Goal: Find specific page/section: Find specific page/section

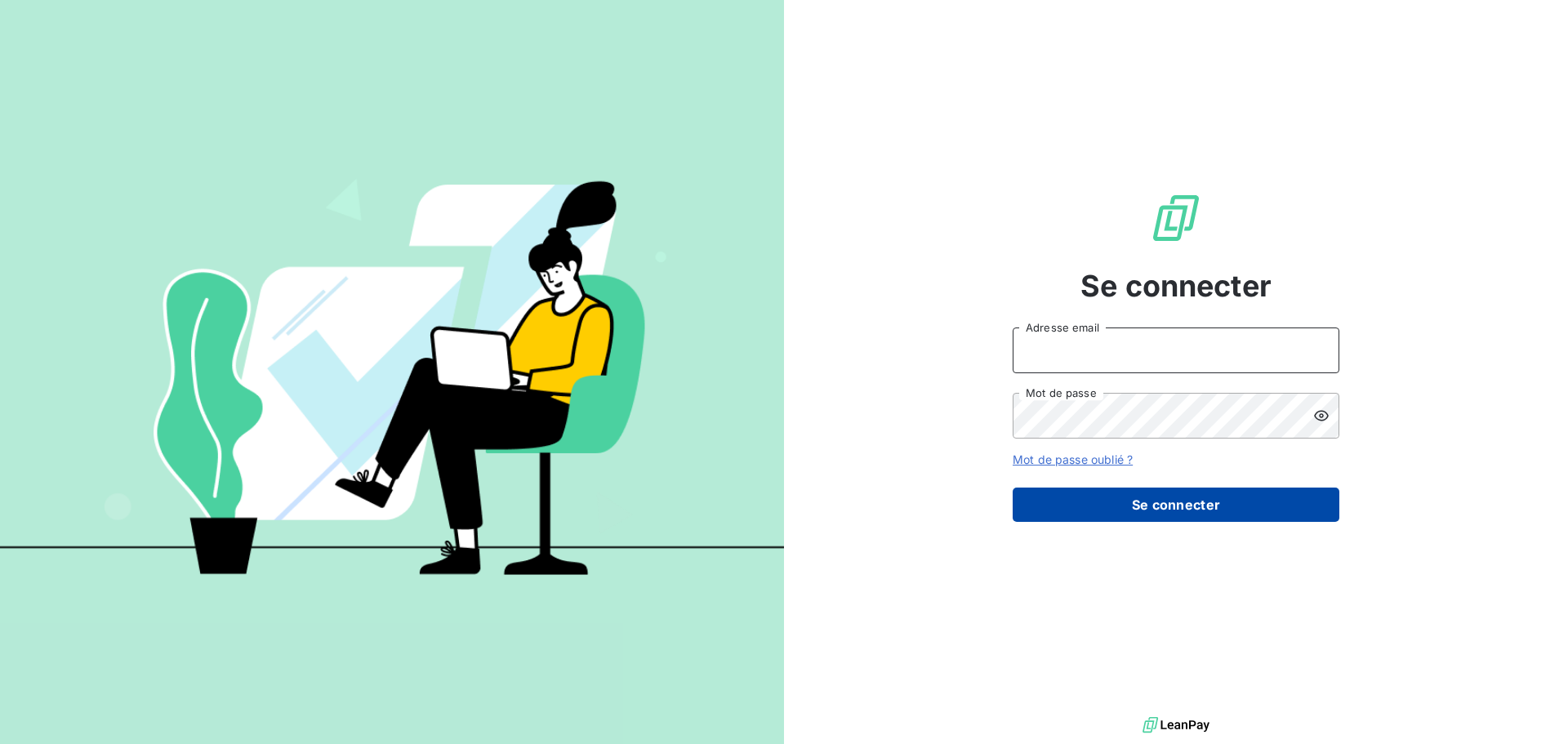
type input "a.rosso@adsgroup-security.com"
click at [1186, 508] on button "Se connecter" at bounding box center [1176, 505] width 327 height 34
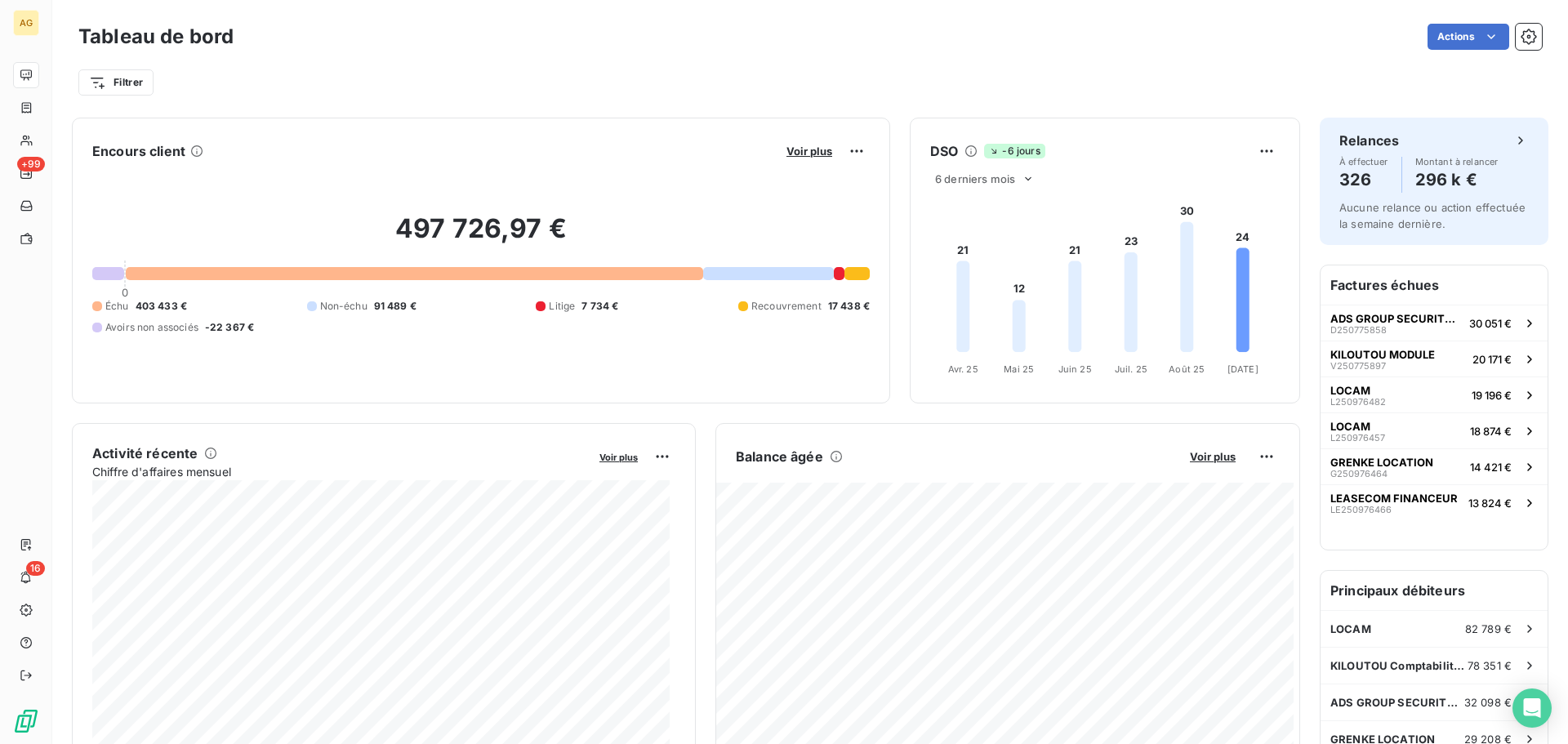
click at [849, 45] on div "Actions" at bounding box center [897, 37] width 1289 height 27
click at [1209, 29] on div "Actions" at bounding box center [897, 37] width 1289 height 27
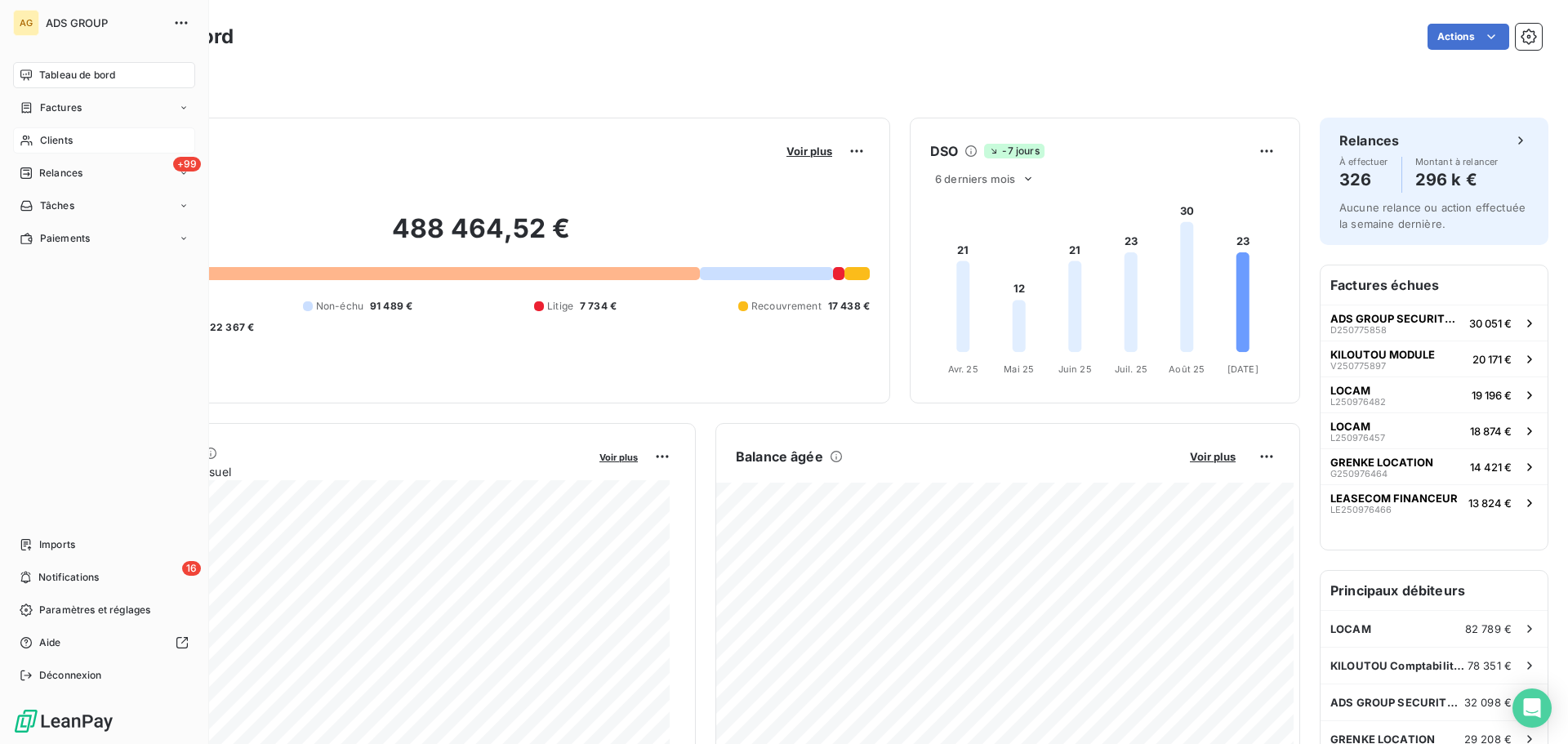
click at [52, 140] on span "Clients" at bounding box center [56, 140] width 33 height 15
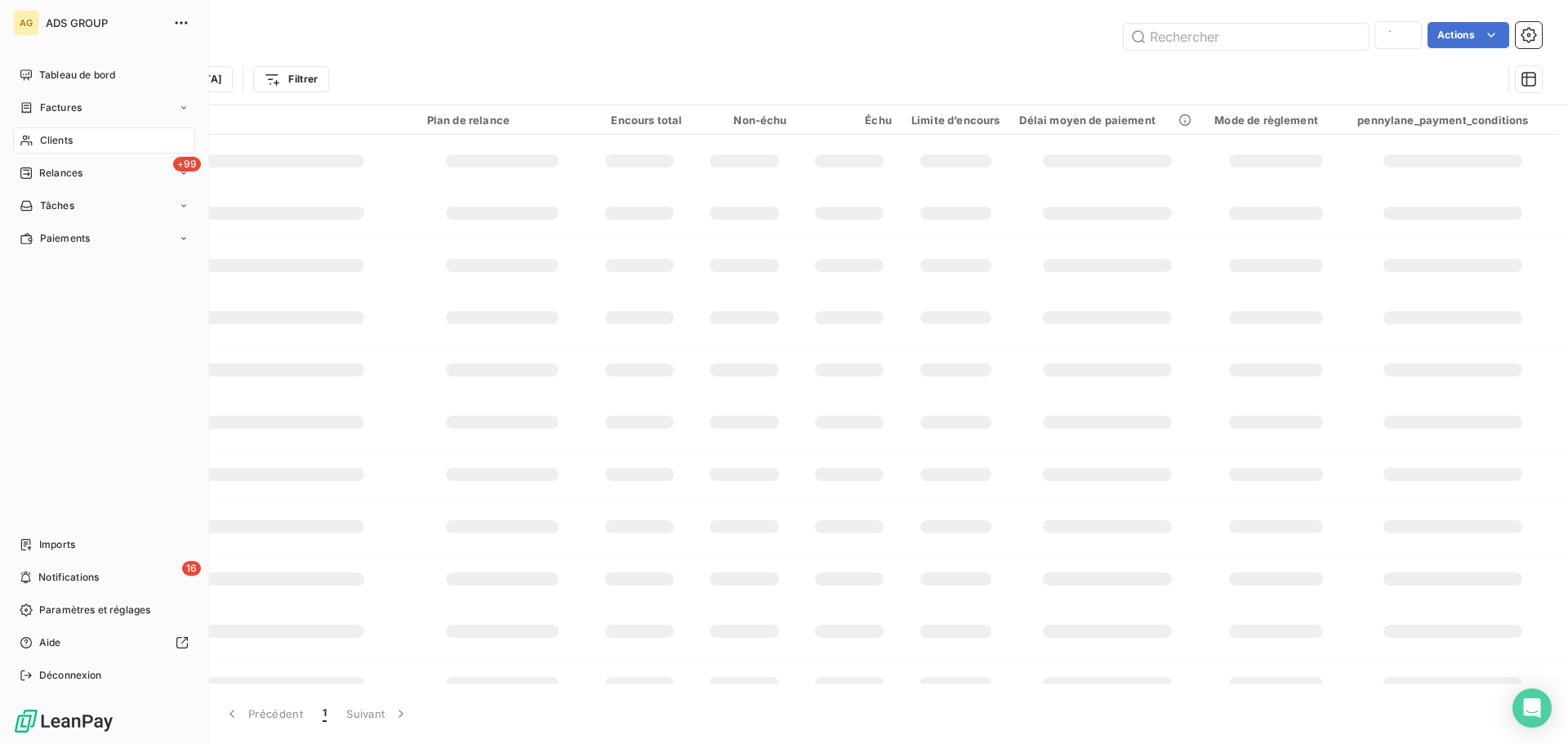
type input "MAISON M"
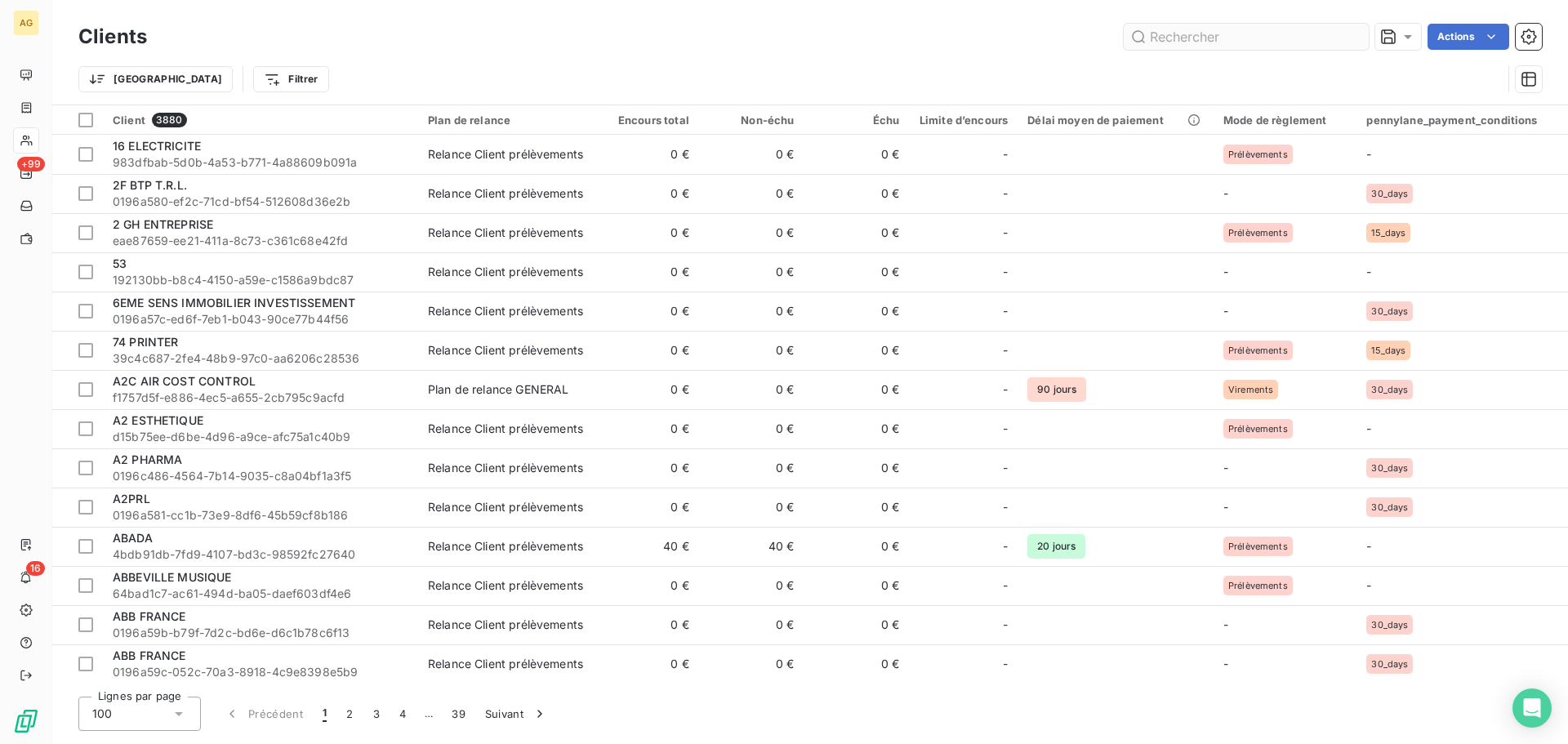
click at [1165, 38] on input "text" at bounding box center [1245, 37] width 245 height 27
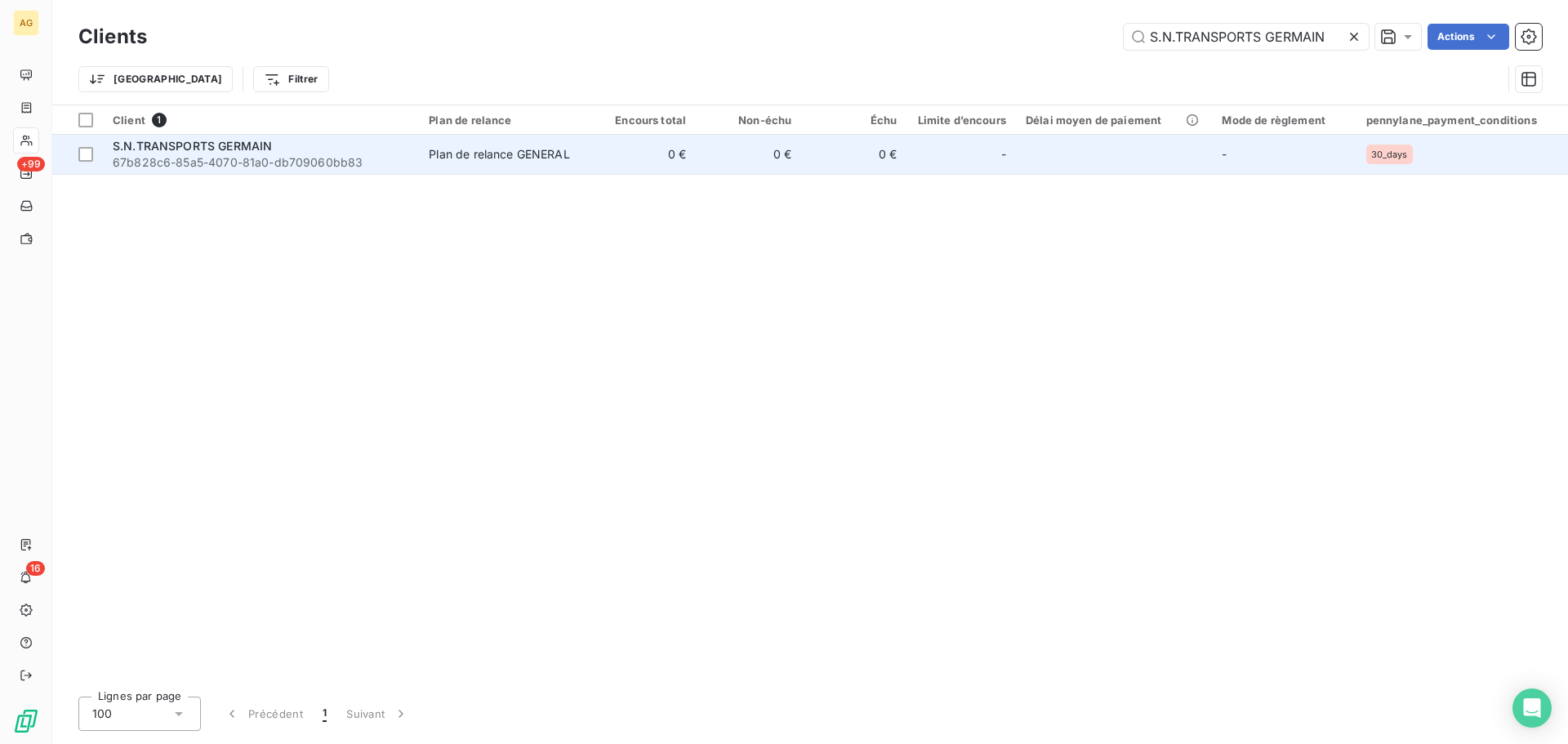
type input "S.N.TRANSPORTS GERMAIN"
click at [255, 158] on span "67b828c6-85a5-4070-81a0-db709060bb83" at bounding box center [261, 163] width 296 height 16
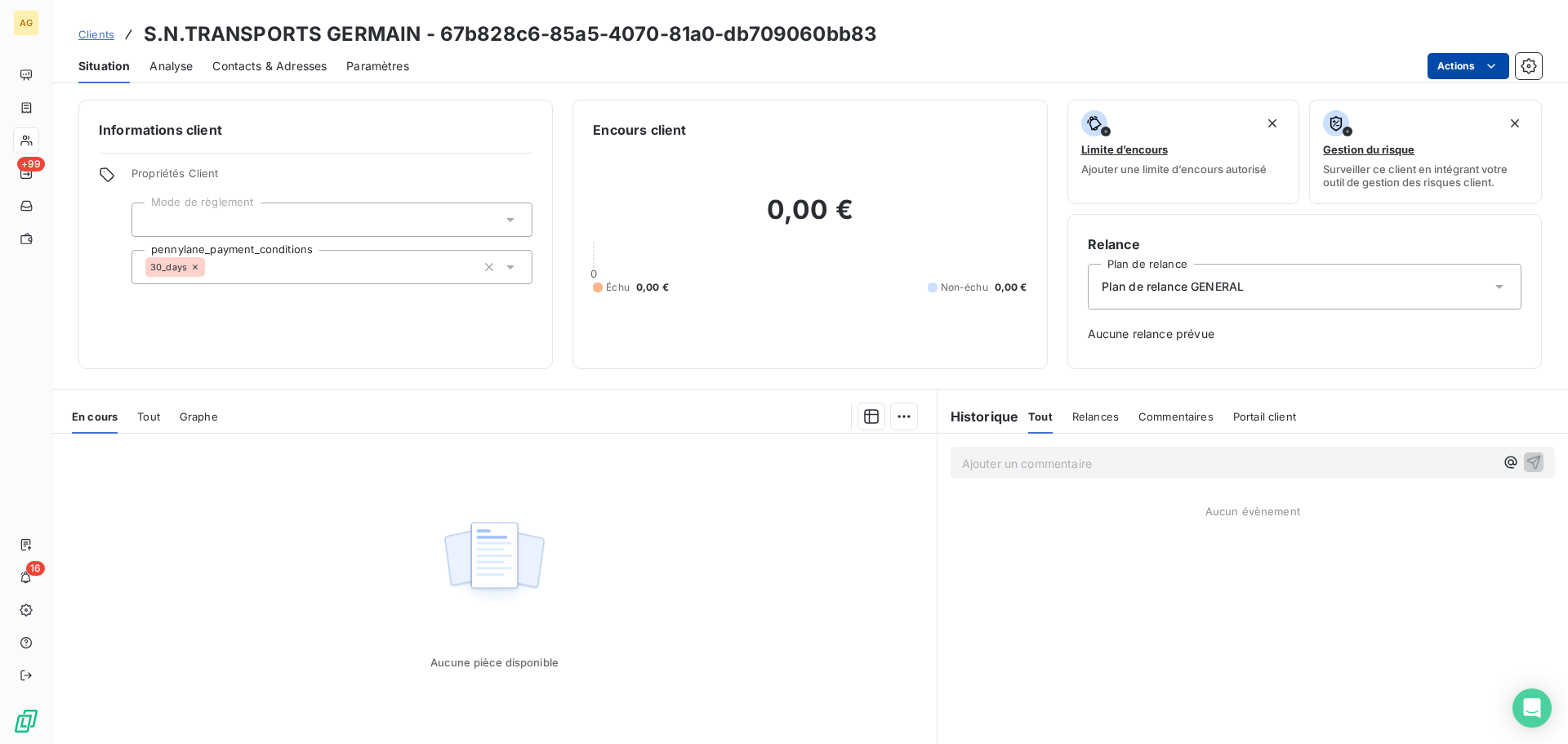
click at [1467, 66] on html "AG +99 16 Clients S.N.TRANSPORTS GERMAIN - 67b828c6-85a5-4070-81a0-db709060bb83…" at bounding box center [784, 372] width 1568 height 744
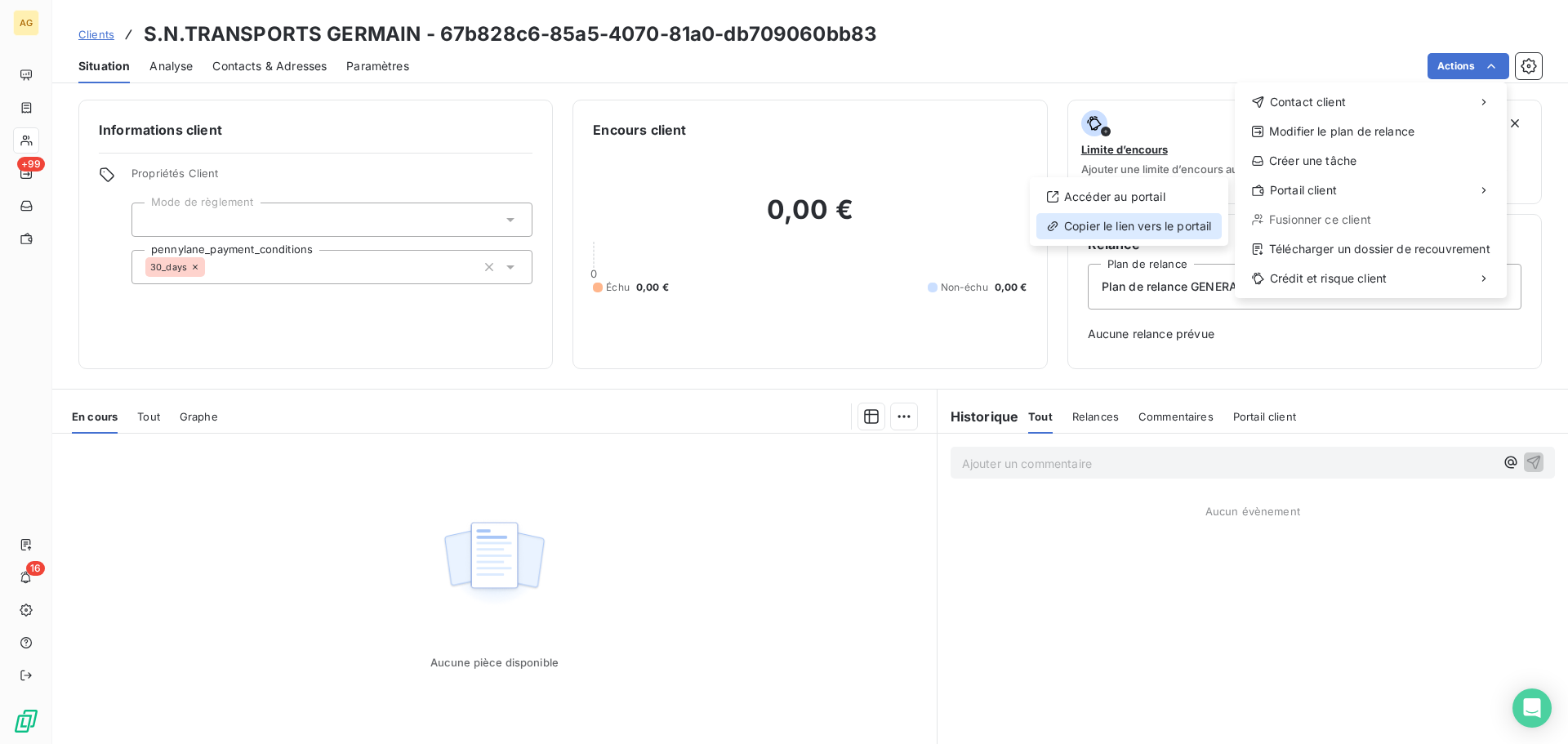
click at [1147, 227] on div "Copier le lien vers le portail" at bounding box center [1129, 226] width 186 height 27
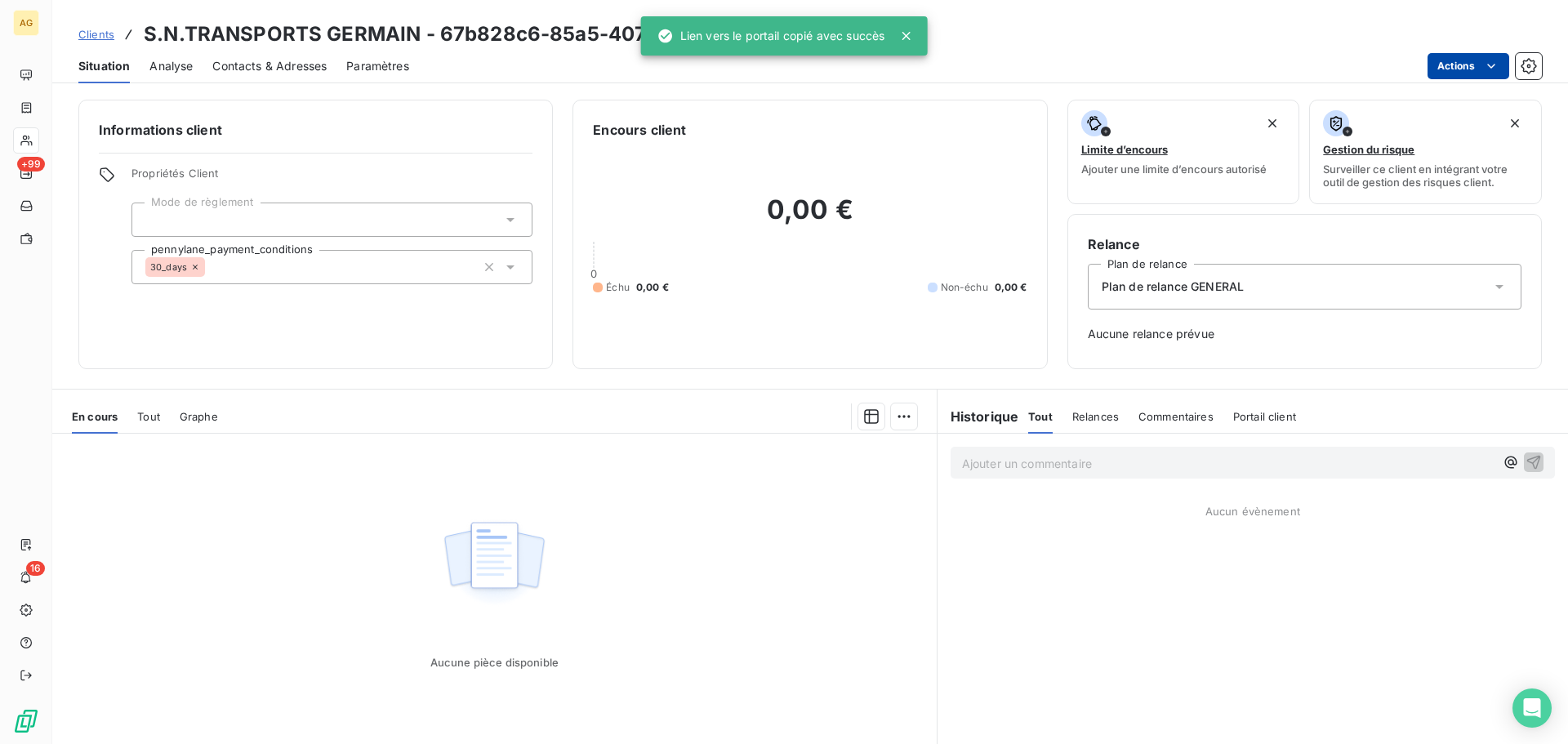
click at [1459, 62] on html "AG +99 16 Clients S.N.TRANSPORTS GERMAIN - 67b828c6-85a5-4070-81a0-db709060bb83…" at bounding box center [784, 372] width 1568 height 744
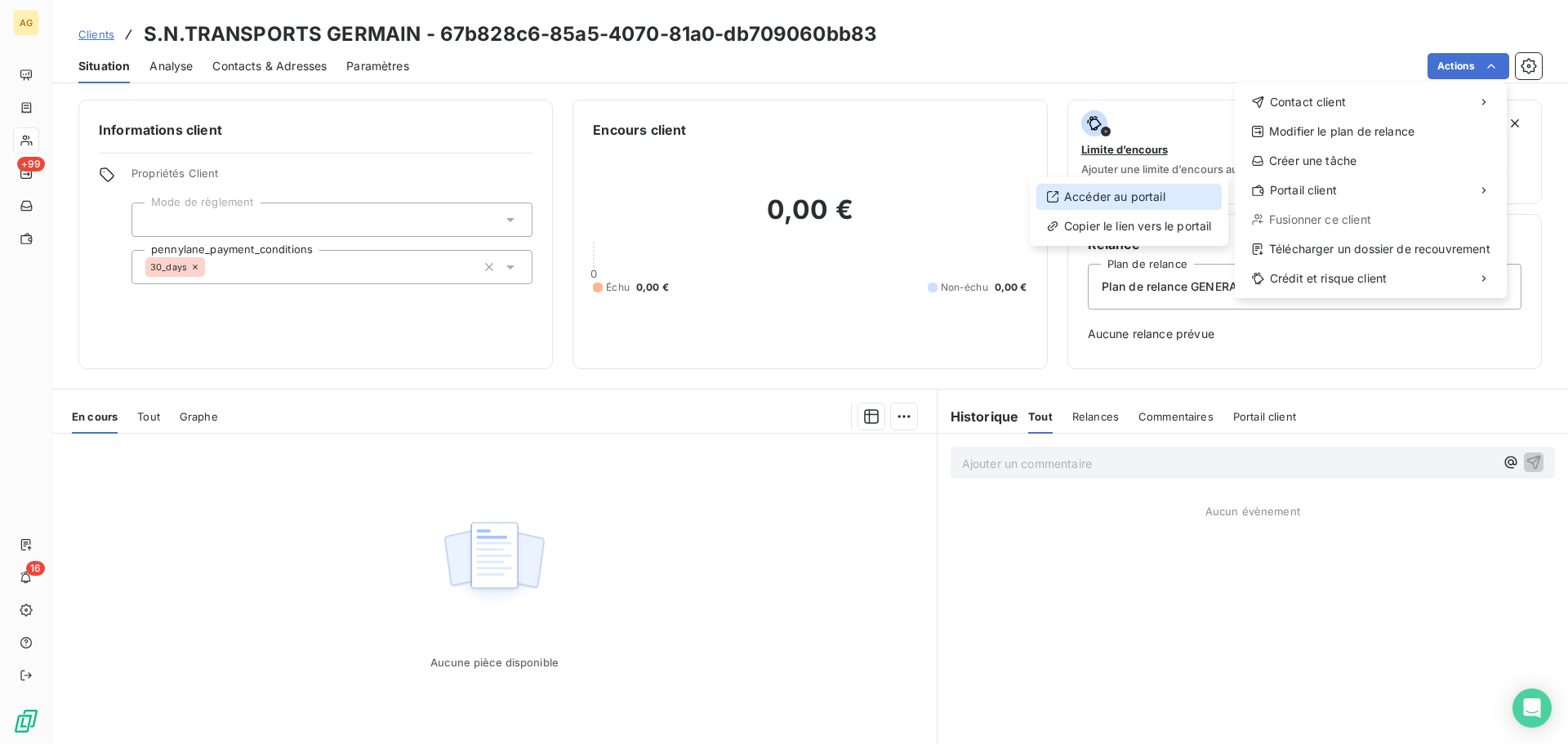
click at [1114, 198] on div "Accéder au portail" at bounding box center [1129, 197] width 186 height 27
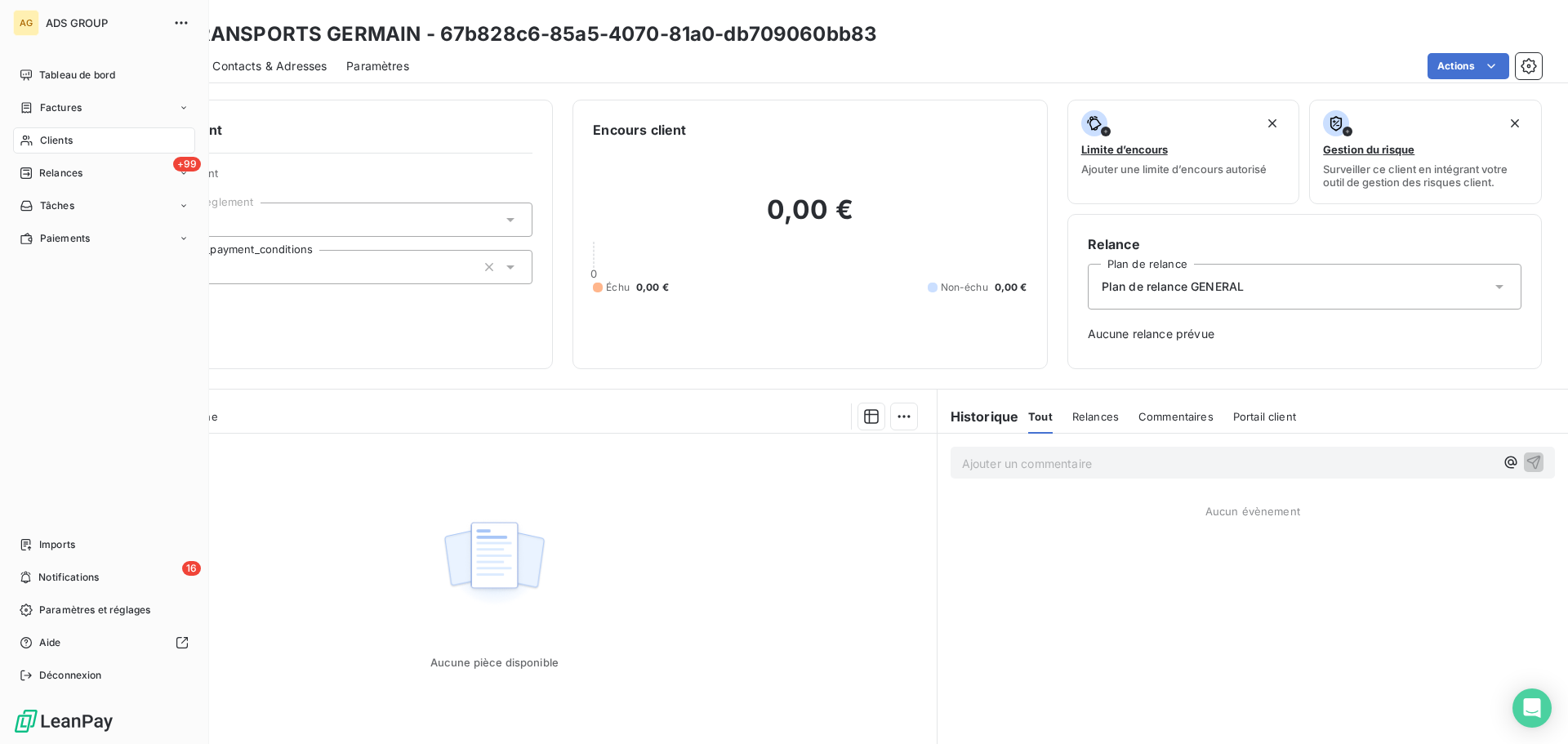
click at [57, 139] on span "Clients" at bounding box center [56, 140] width 33 height 15
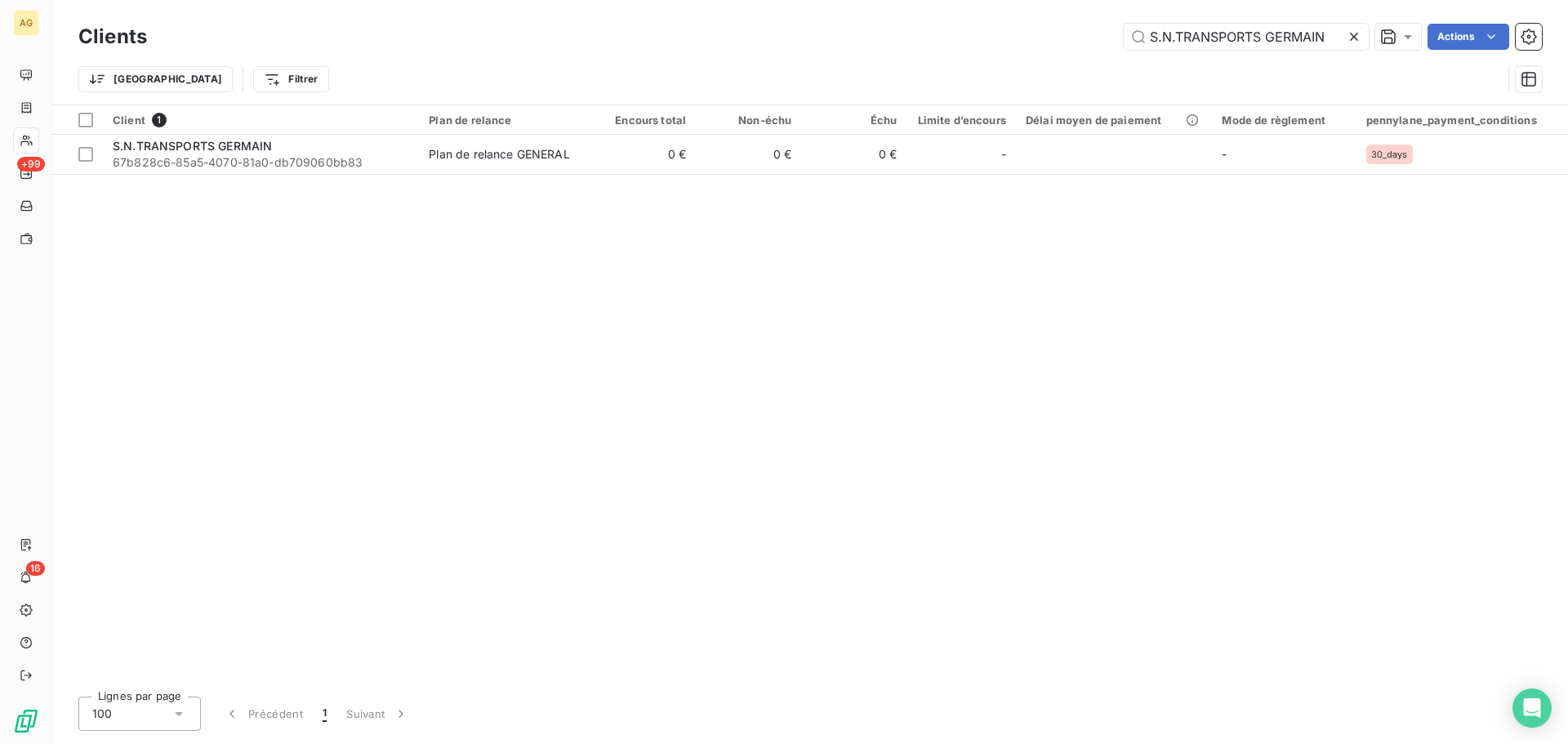
click at [1357, 37] on icon at bounding box center [1354, 36] width 16 height 16
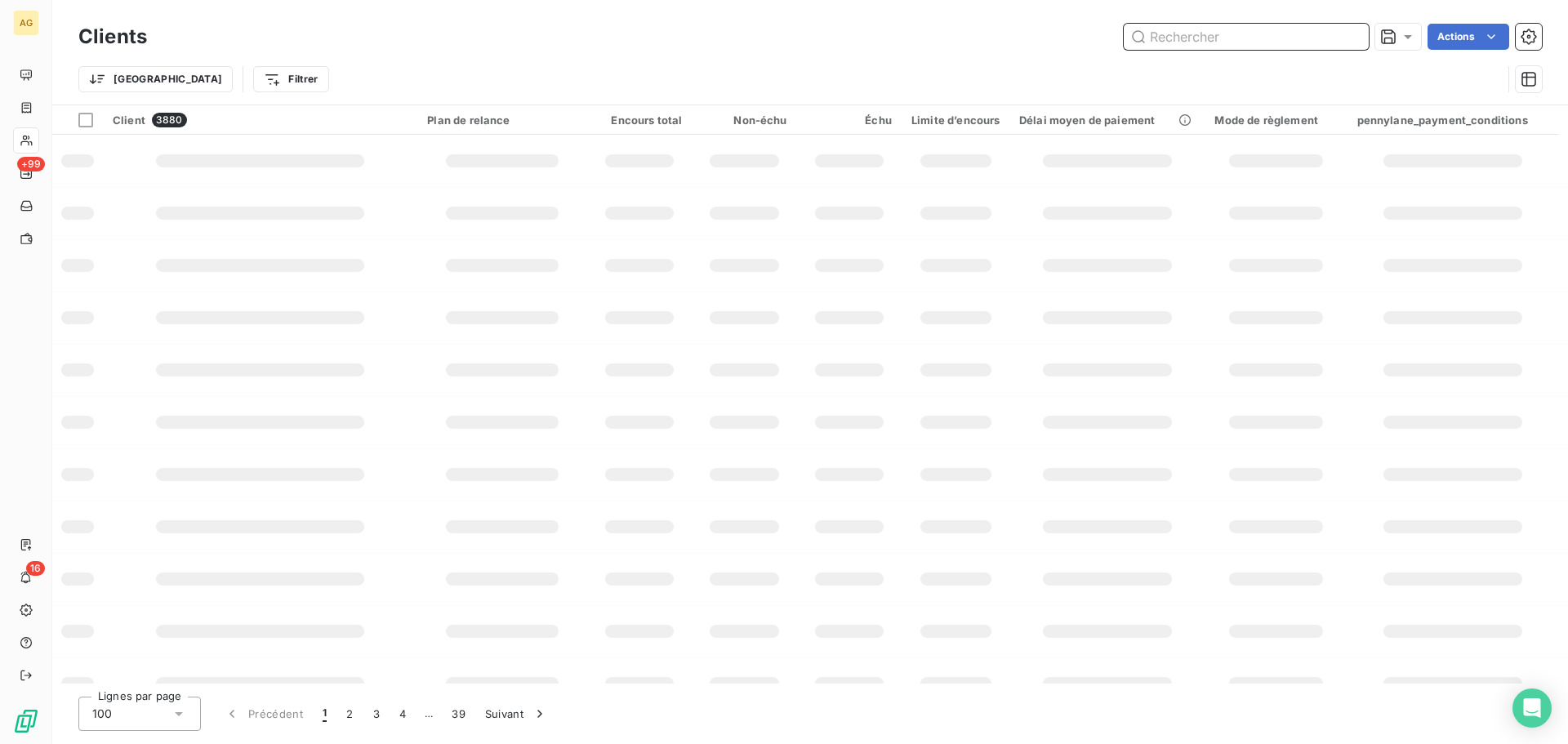
click at [1210, 38] on input "text" at bounding box center [1245, 37] width 245 height 27
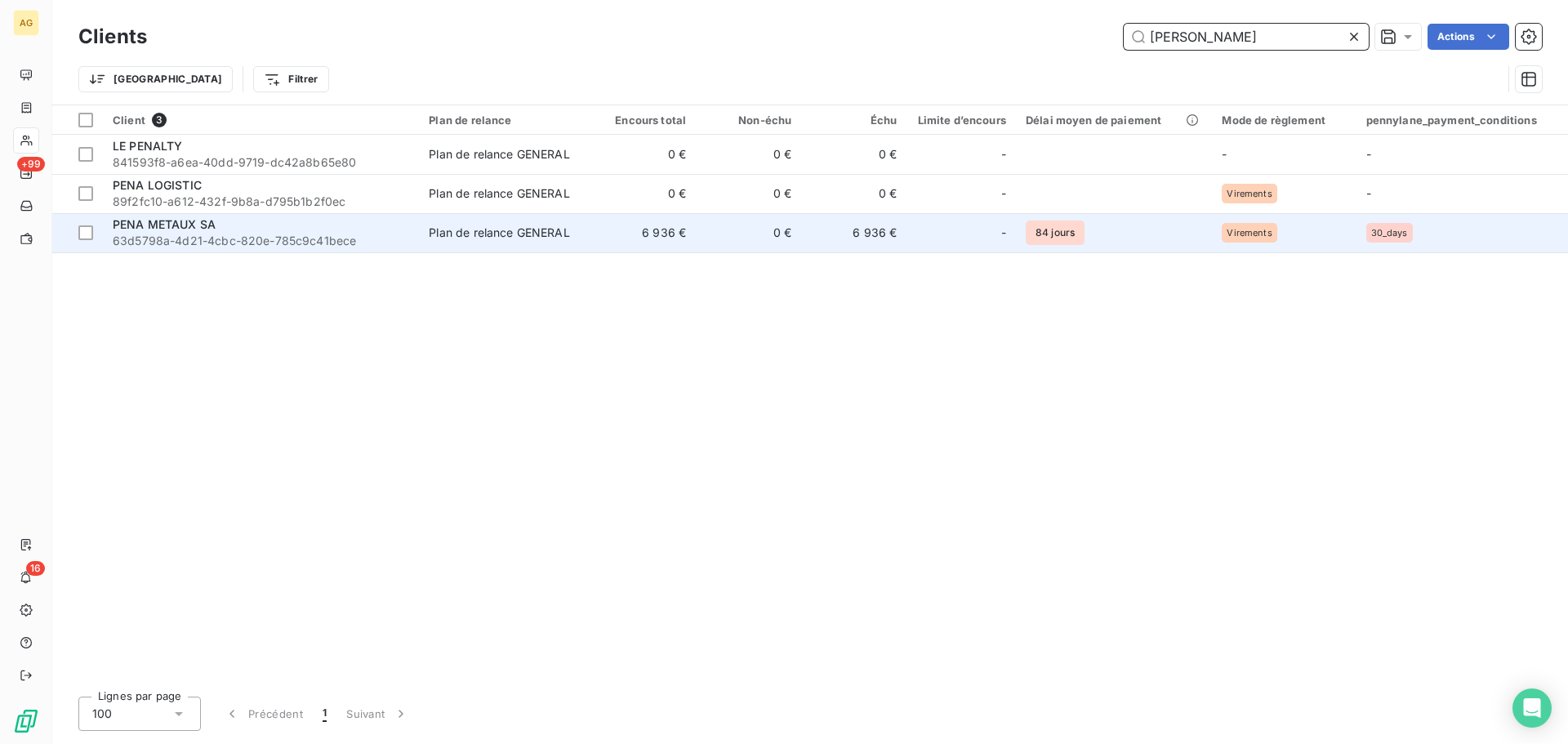
type input "[PERSON_NAME]"
click at [194, 224] on span "PENA METAUX SA" at bounding box center [164, 224] width 103 height 14
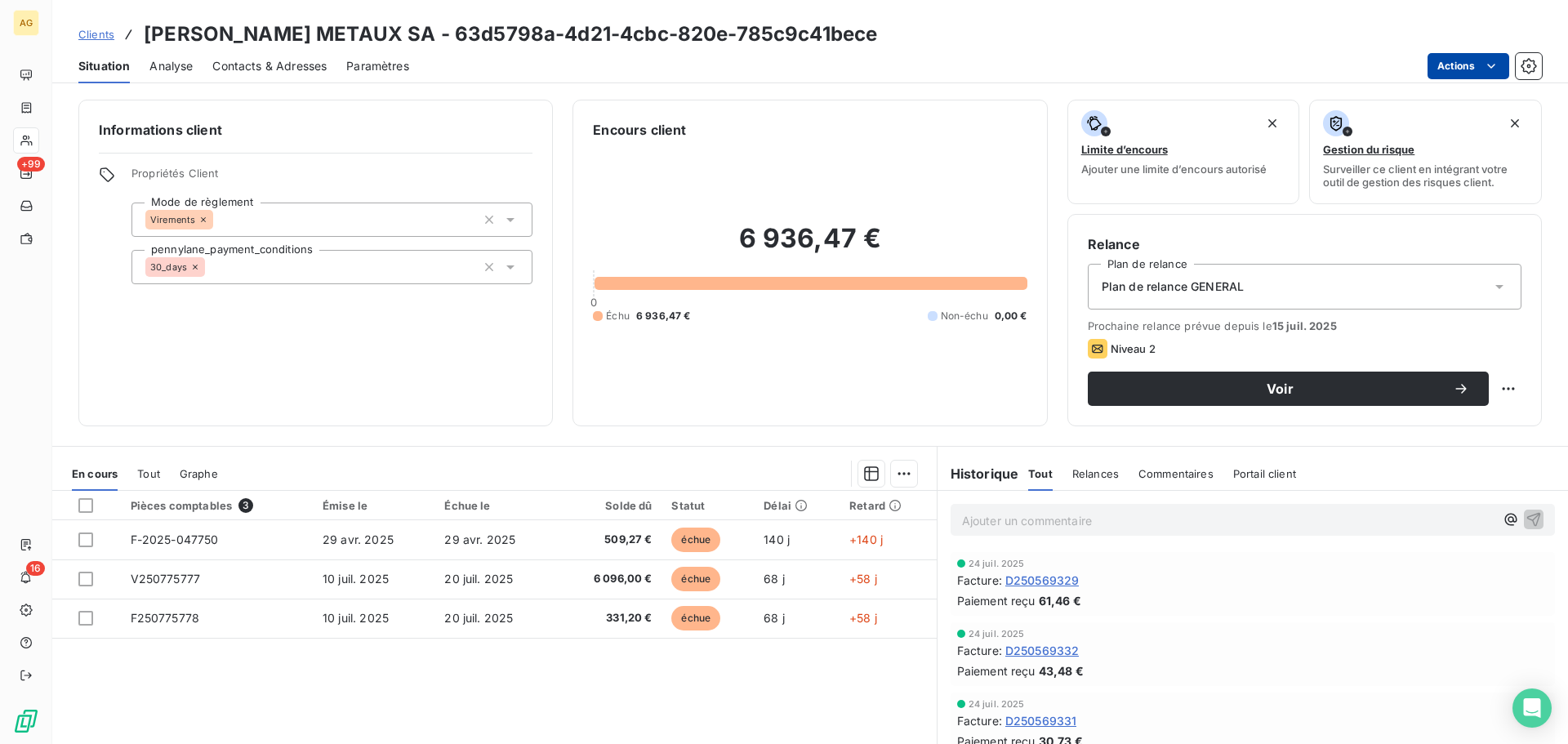
click at [1466, 67] on html "AG +99 16 Clients [PERSON_NAME] METAUX SA - 63d5798a-4d21-4cbc-820e-785c9c41bec…" at bounding box center [784, 372] width 1568 height 744
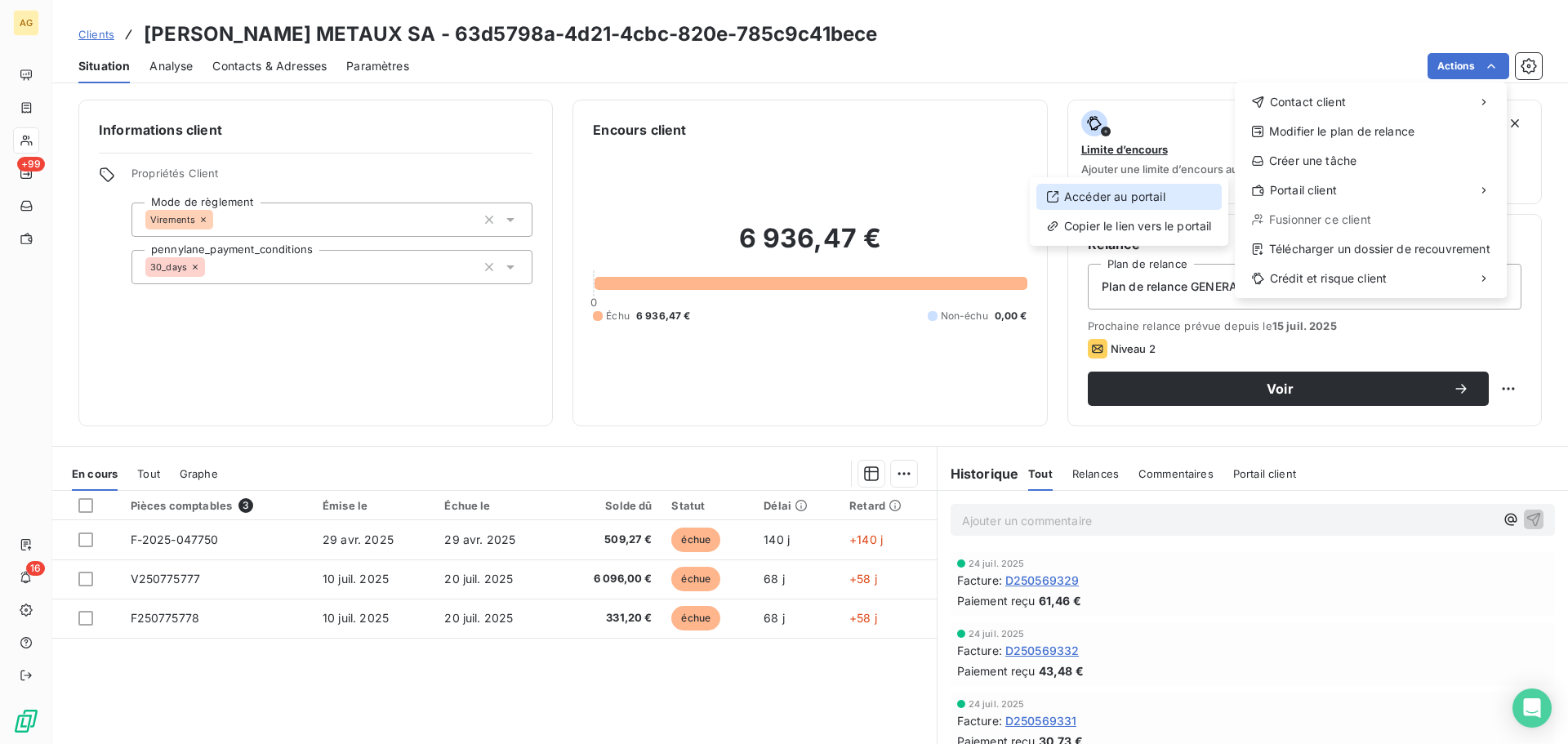
click at [1138, 195] on div "Accéder au portail" at bounding box center [1129, 197] width 186 height 27
